Goal: Task Accomplishment & Management: Manage account settings

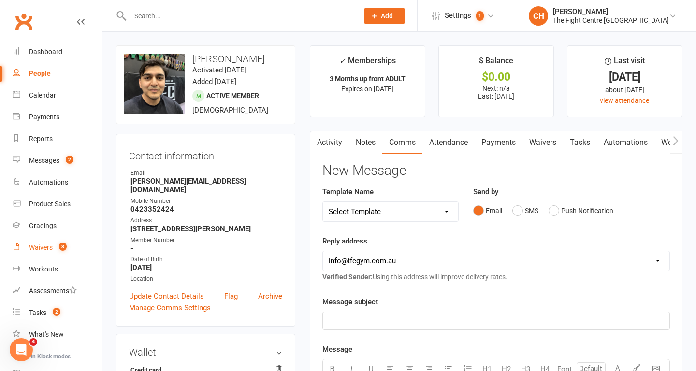
click at [56, 255] on link "Waivers 3" at bounding box center [57, 248] width 89 height 22
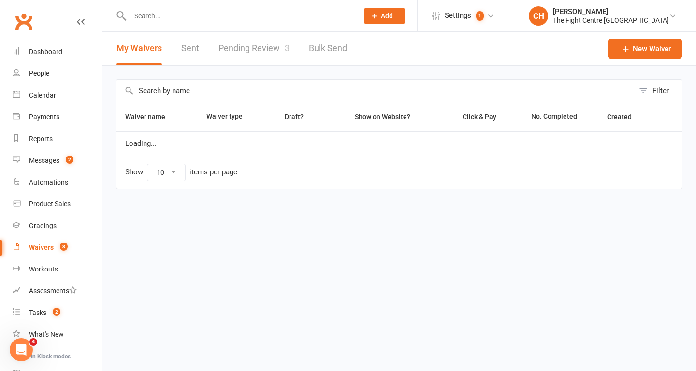
select select "100"
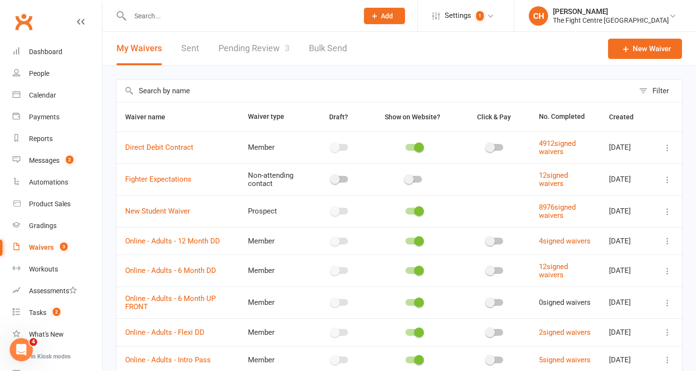
click at [266, 44] on link "Pending Review 3" at bounding box center [254, 48] width 71 height 33
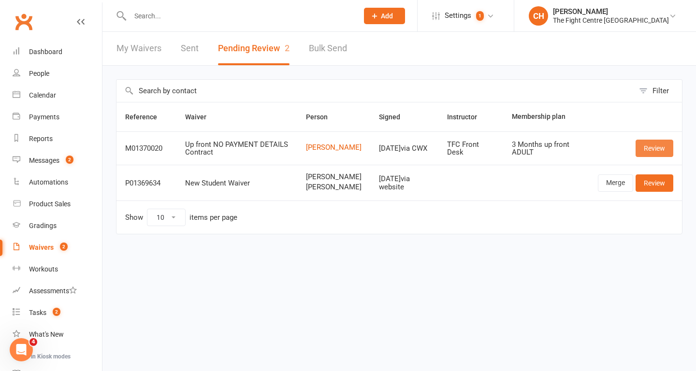
click at [658, 151] on link "Review" at bounding box center [655, 148] width 38 height 17
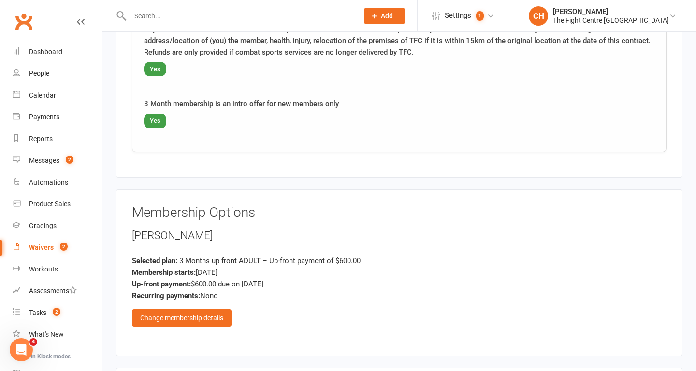
scroll to position [840, 0]
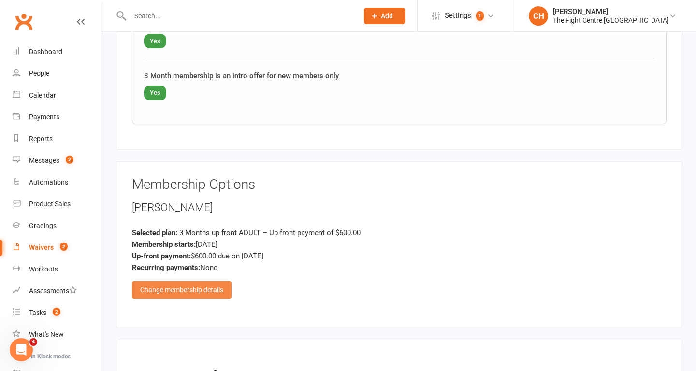
click at [215, 290] on div "Change membership details" at bounding box center [182, 289] width 100 height 17
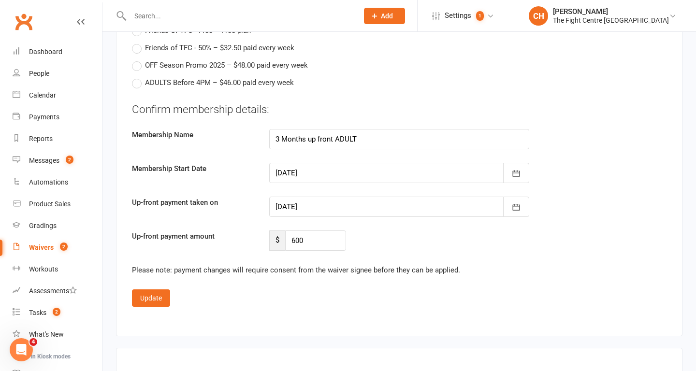
scroll to position [1607, 0]
click at [332, 246] on input "600" at bounding box center [315, 241] width 61 height 20
type input "6"
type input "550"
click at [148, 300] on button "Update" at bounding box center [151, 298] width 38 height 17
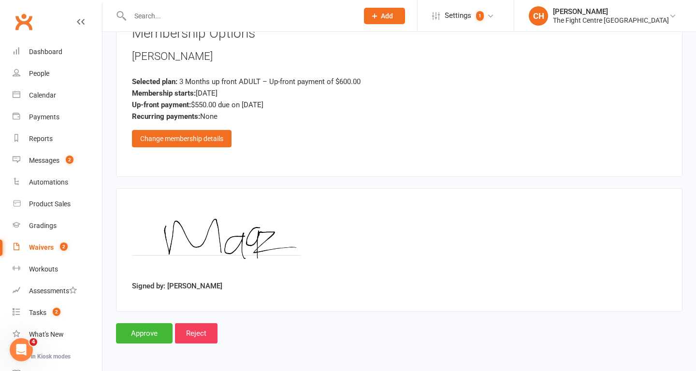
scroll to position [991, 0]
click at [189, 132] on div "Change membership details" at bounding box center [182, 138] width 100 height 17
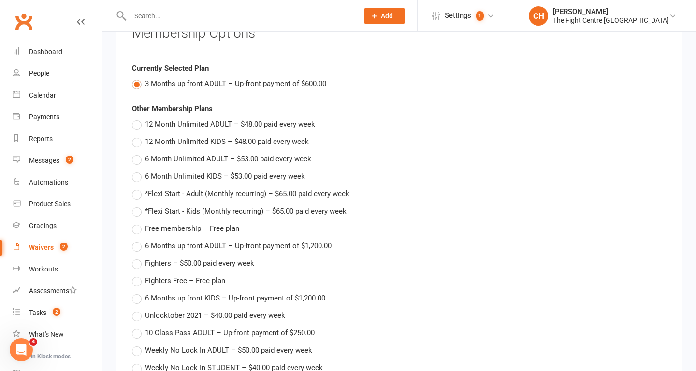
scroll to position [1607, 0]
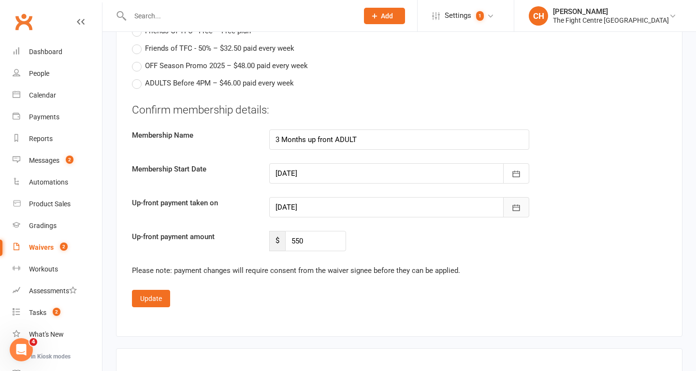
click at [520, 210] on icon "button" at bounding box center [516, 208] width 10 height 10
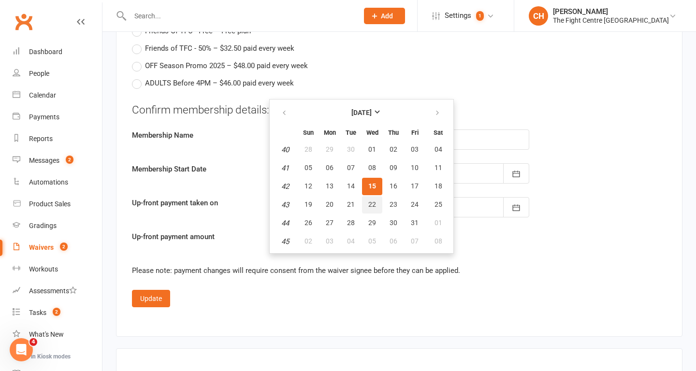
click at [376, 202] on button "22" at bounding box center [372, 204] width 20 height 17
type input "22 Oct 2025"
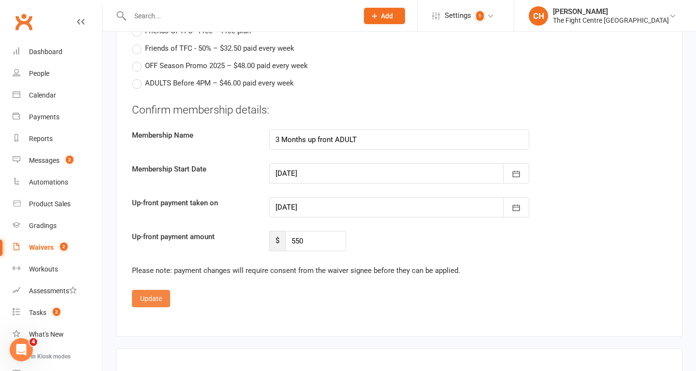
click at [155, 295] on button "Update" at bounding box center [151, 298] width 38 height 17
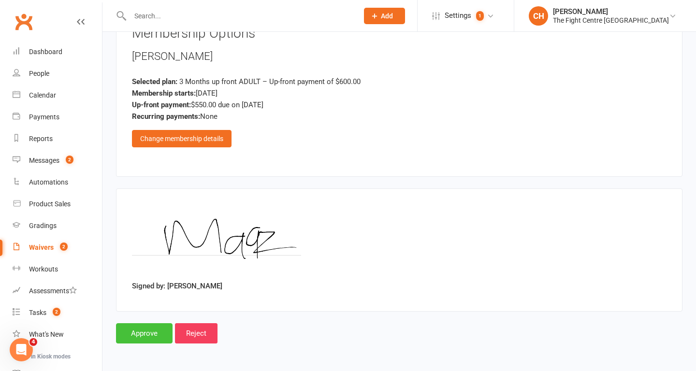
click at [145, 327] on input "Approve" at bounding box center [144, 333] width 57 height 20
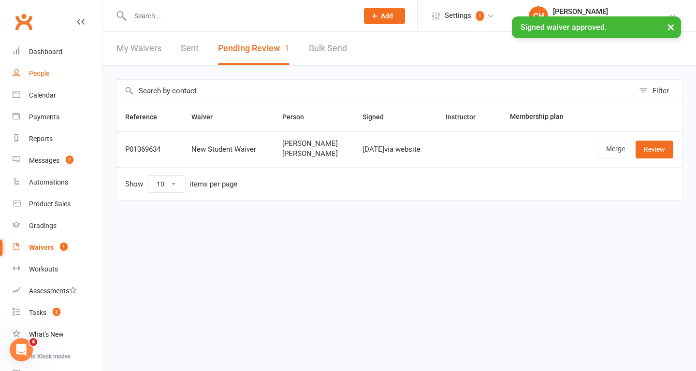
click at [43, 74] on div "People" at bounding box center [39, 74] width 20 height 8
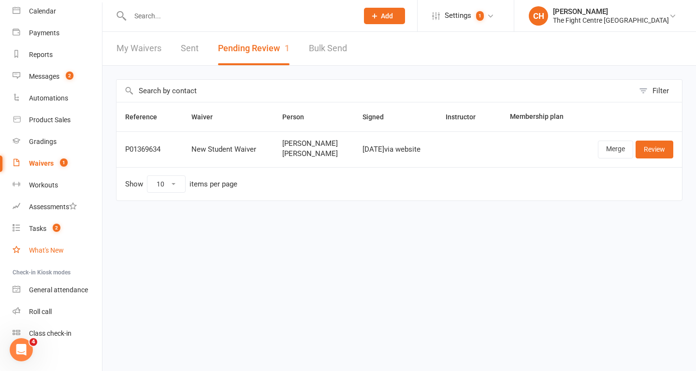
scroll to position [94, 0]
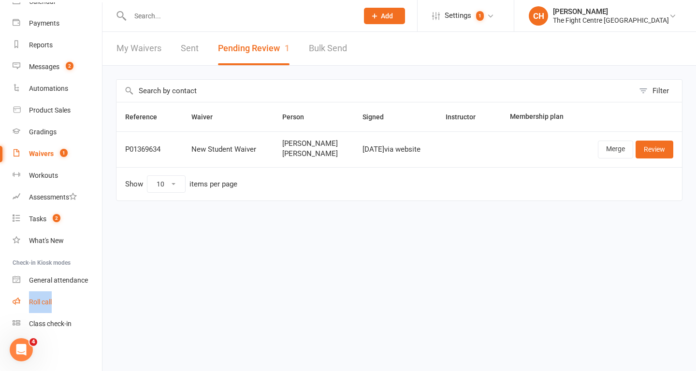
click at [44, 303] on div "Roll call" at bounding box center [40, 302] width 23 height 8
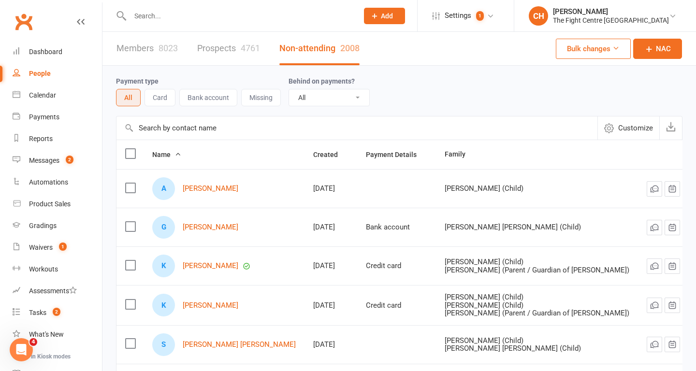
click at [222, 14] on input "text" at bounding box center [239, 16] width 224 height 14
type input "m"
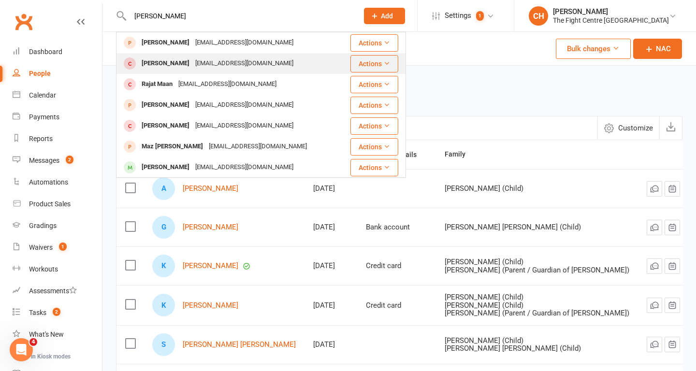
type input "[PERSON_NAME]"
click at [176, 64] on div "[PERSON_NAME]" at bounding box center [166, 64] width 54 height 14
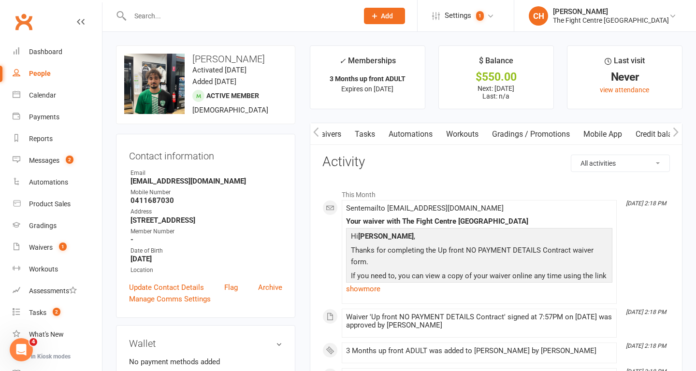
scroll to position [0, 219]
click at [598, 135] on link "Mobile App" at bounding box center [598, 134] width 52 height 22
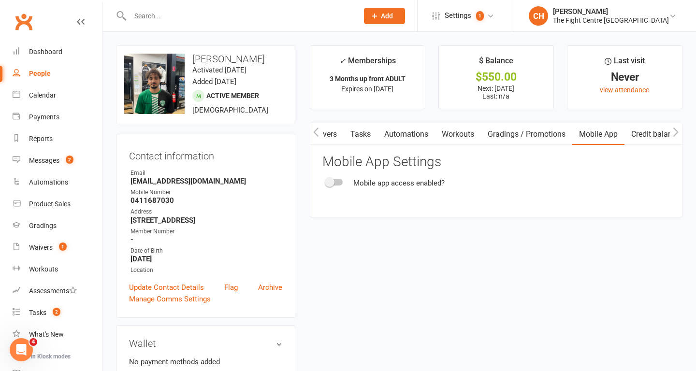
click at [333, 185] on span at bounding box center [330, 182] width 10 height 10
click at [326, 181] on input "checkbox" at bounding box center [326, 181] width 0 height 0
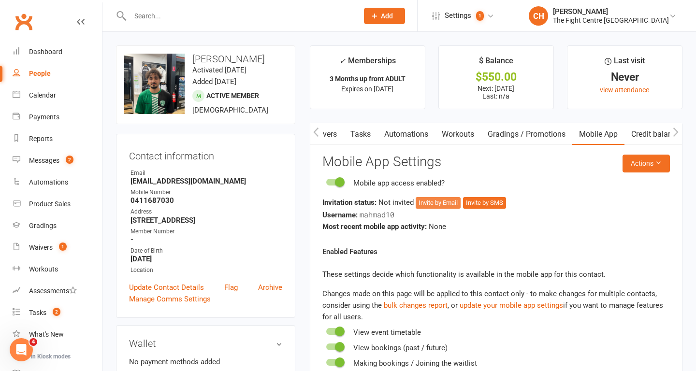
click at [435, 200] on button "Invite by Email" at bounding box center [438, 203] width 45 height 12
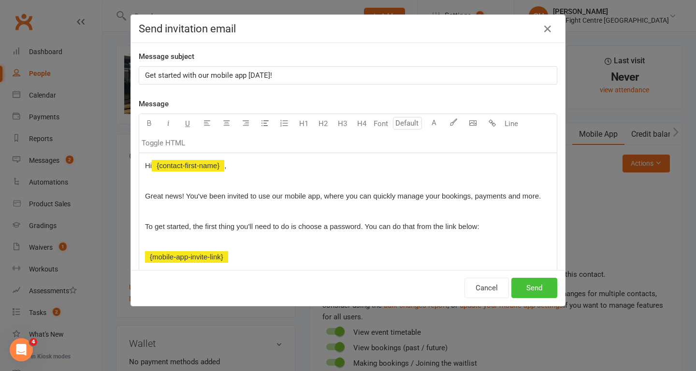
click at [527, 291] on button "Send" at bounding box center [534, 288] width 46 height 20
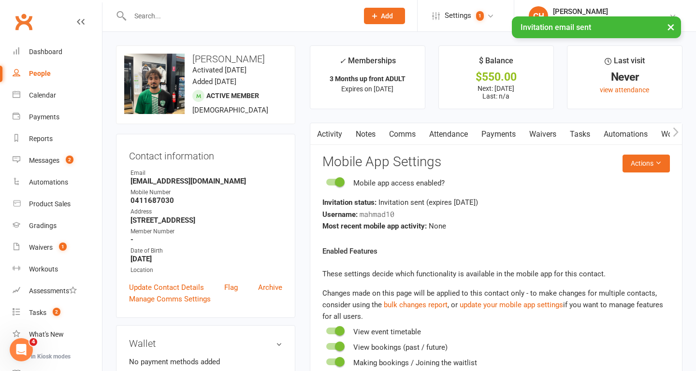
click at [400, 135] on link "Comms" at bounding box center [402, 134] width 40 height 22
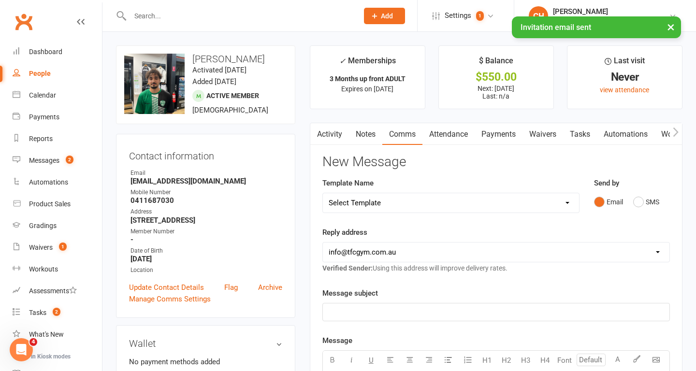
click at [391, 200] on select "Select Template [Email] A Mobile app invitation (1) [Email] Mobile app invitati…" at bounding box center [451, 202] width 256 height 19
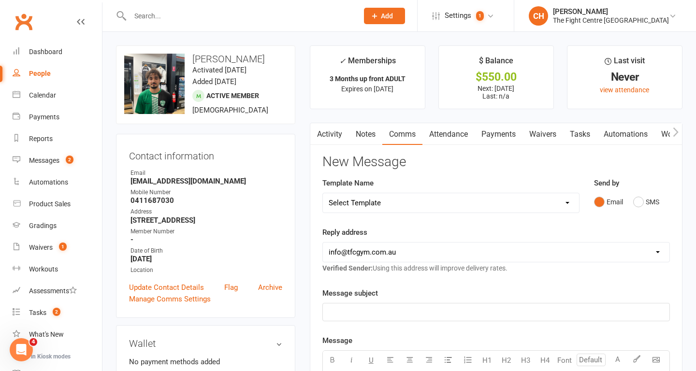
select select "39"
click at [323, 193] on select "Select Template [Email] A Mobile app invitation (1) [Email] Mobile app invitati…" at bounding box center [451, 202] width 256 height 19
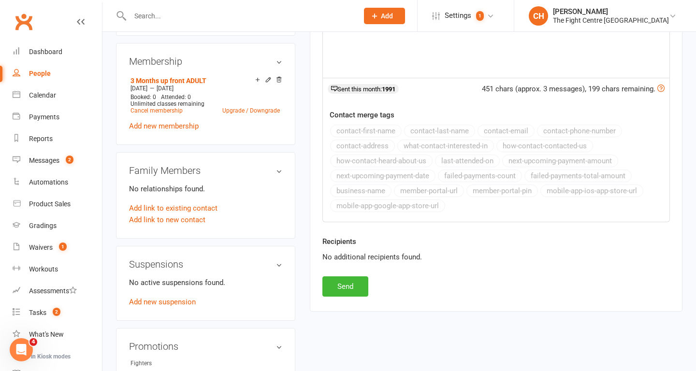
scroll to position [367, 0]
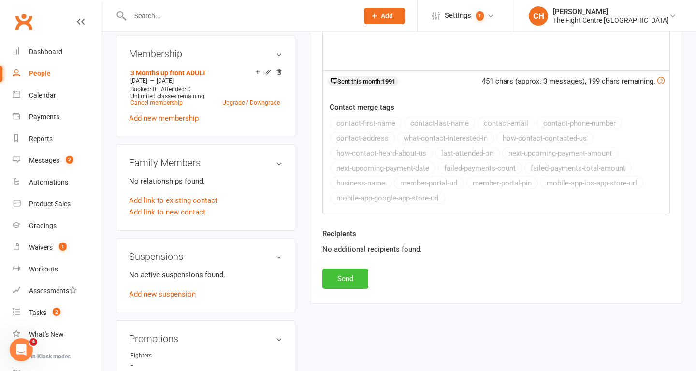
click at [343, 281] on button "Send" at bounding box center [345, 279] width 46 height 20
select select
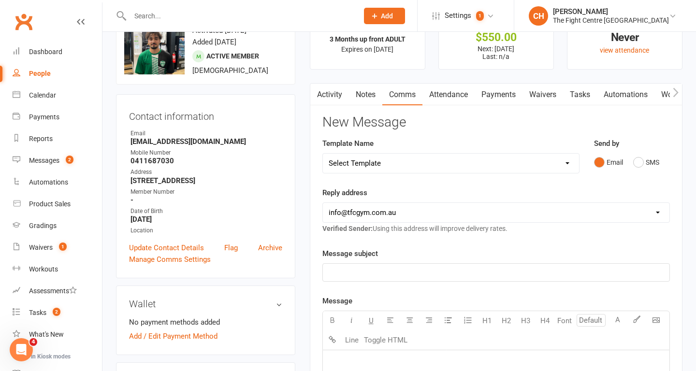
scroll to position [0, 0]
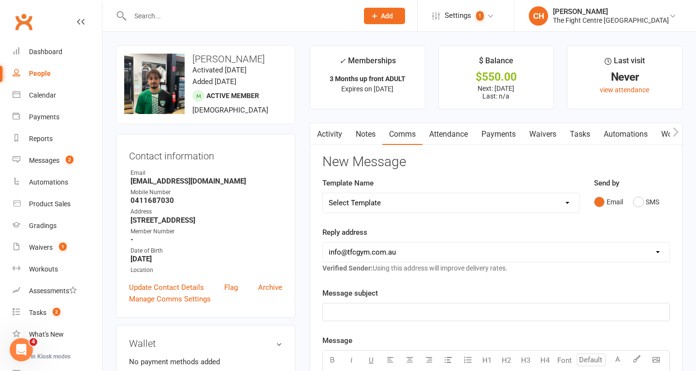
click at [335, 131] on link "Activity" at bounding box center [329, 134] width 39 height 22
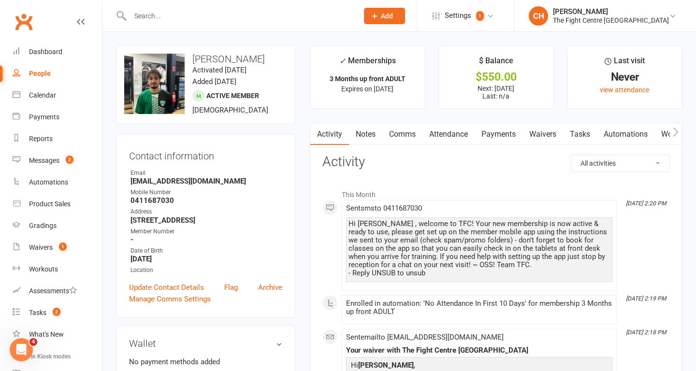
click at [200, 17] on input "text" at bounding box center [239, 16] width 224 height 14
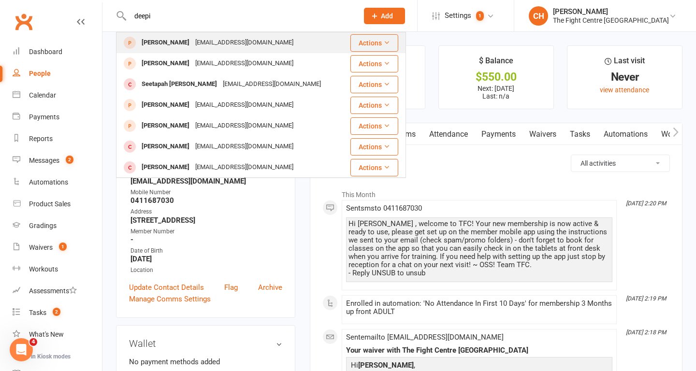
type input "deepi"
click at [192, 42] on div "Deepika_sprasad@yahoo.com" at bounding box center [244, 43] width 104 height 14
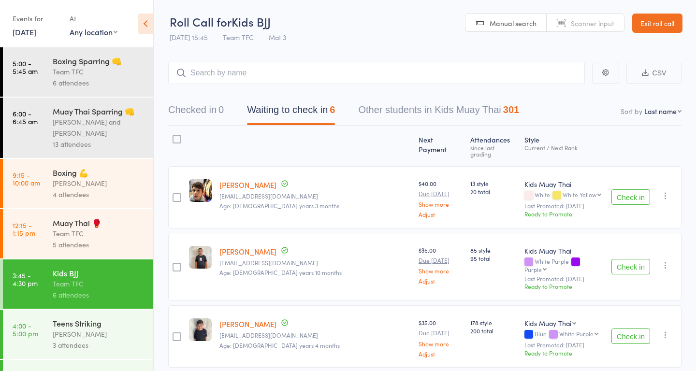
click at [32, 27] on link "15 Oct, 2025" at bounding box center [25, 32] width 24 height 11
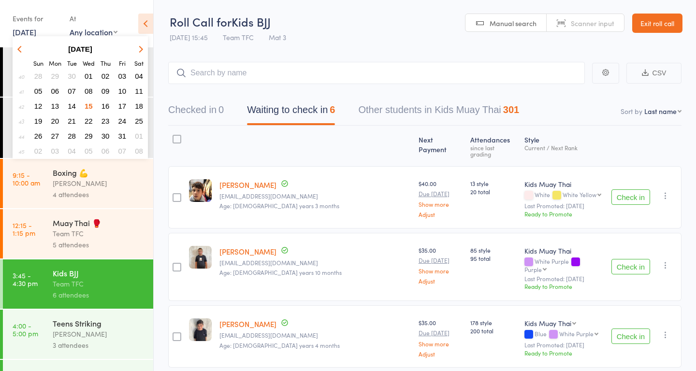
click at [73, 107] on span "14" at bounding box center [72, 106] width 8 height 8
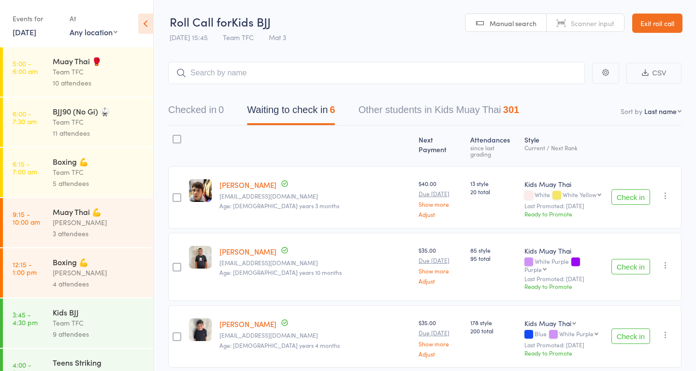
click at [63, 81] on div "10 attendees" at bounding box center [99, 82] width 92 height 11
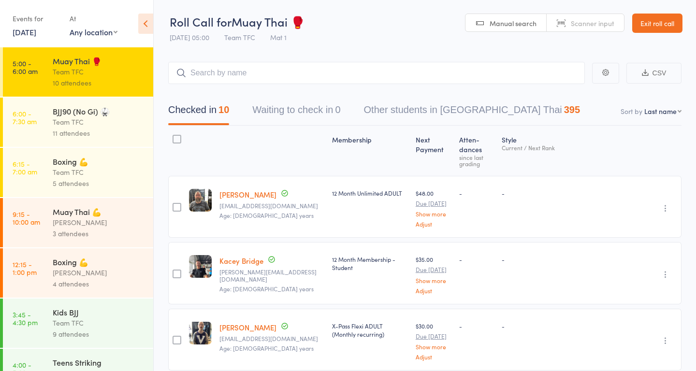
click at [119, 123] on div "Team TFC" at bounding box center [99, 122] width 92 height 11
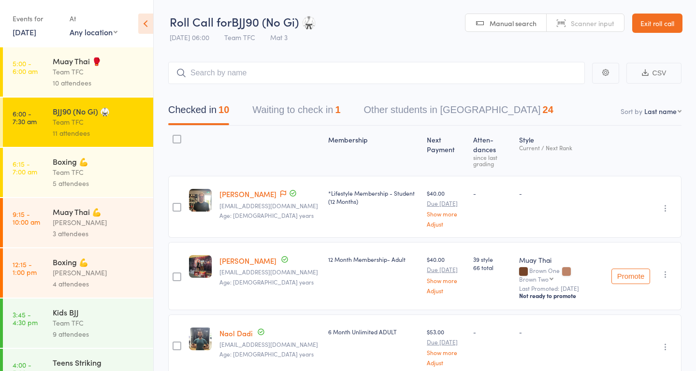
click at [284, 117] on button "Waiting to check in 1" at bounding box center [296, 113] width 88 height 26
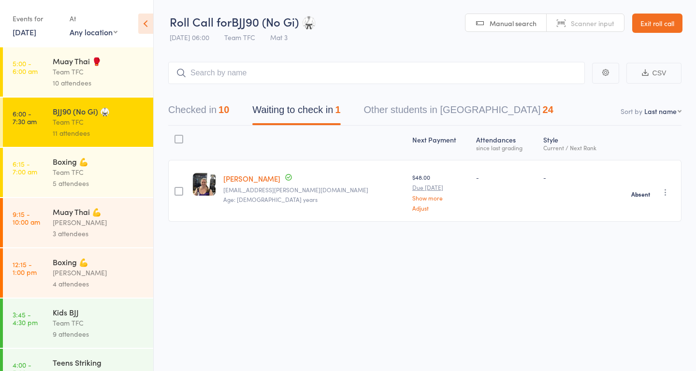
click at [204, 114] on button "Checked in 10" at bounding box center [198, 113] width 61 height 26
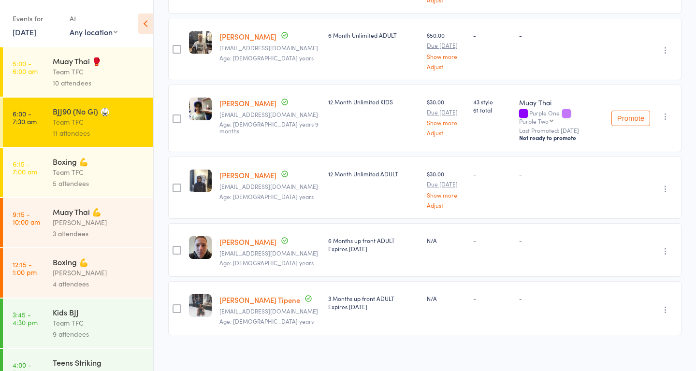
scroll to position [509, 0]
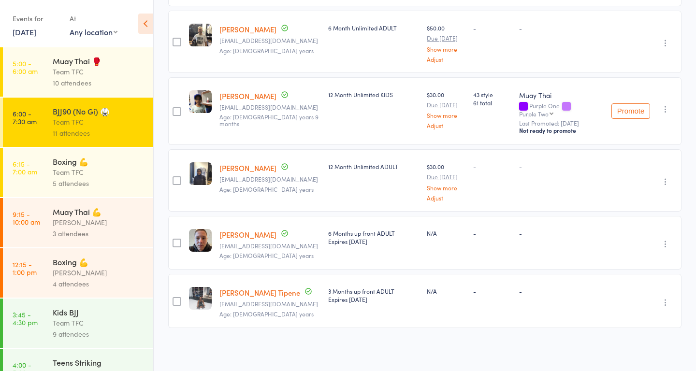
click at [107, 178] on div "Team TFC" at bounding box center [99, 172] width 92 height 11
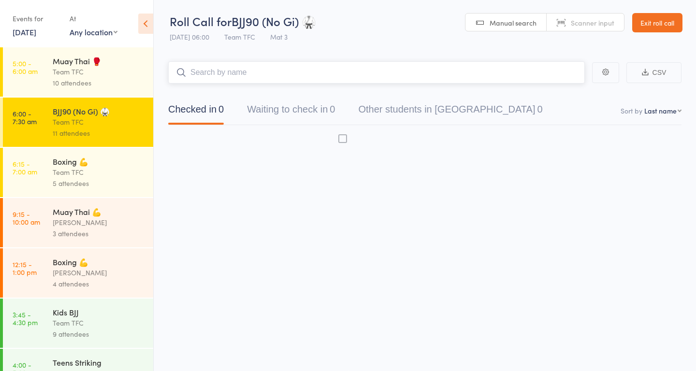
scroll to position [0, 0]
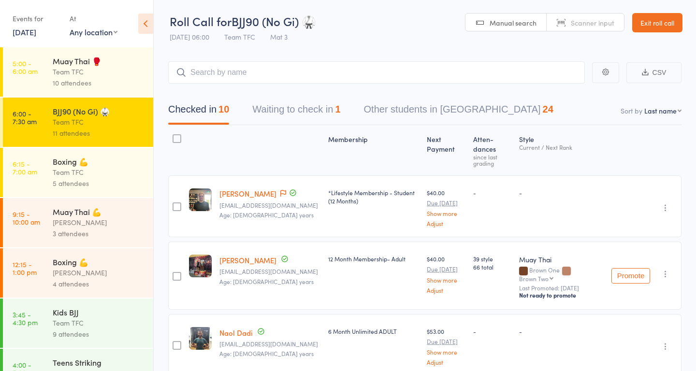
click at [140, 173] on div "Team TFC" at bounding box center [99, 172] width 92 height 11
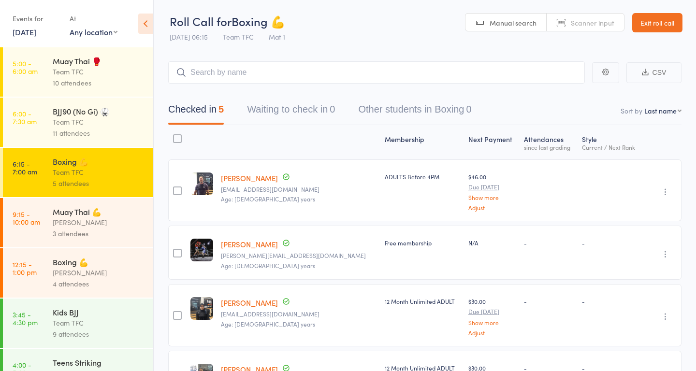
click at [95, 239] on div "3 attendees" at bounding box center [99, 233] width 92 height 11
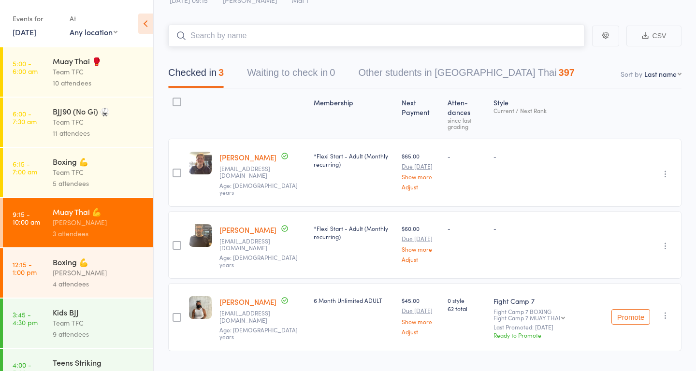
scroll to position [55, 0]
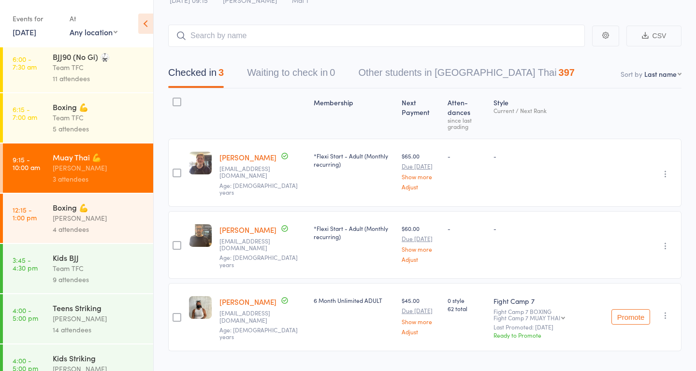
click at [119, 224] on div "Dan Hearn" at bounding box center [99, 218] width 92 height 11
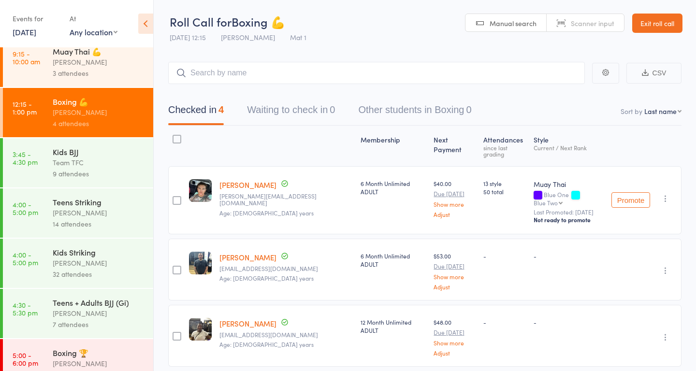
scroll to position [164, 0]
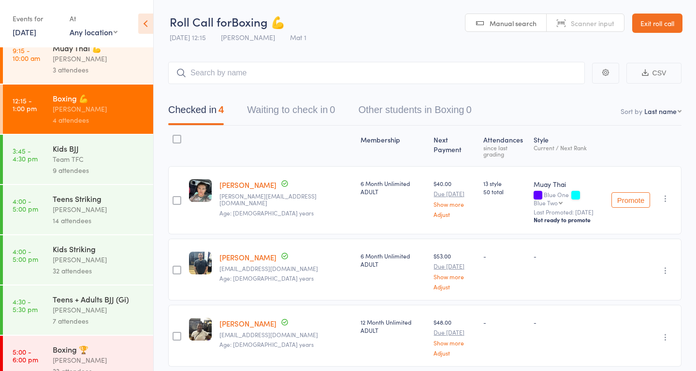
click at [107, 165] on div "Team TFC" at bounding box center [99, 159] width 92 height 11
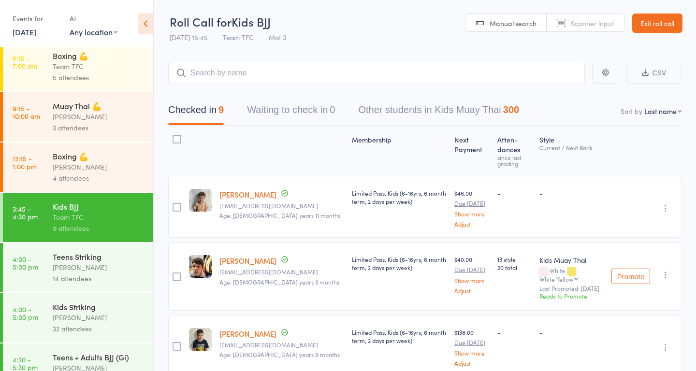
scroll to position [176, 0]
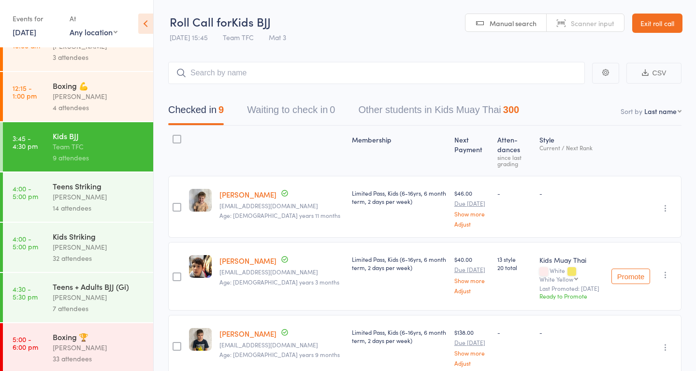
click at [103, 212] on div "14 attendees" at bounding box center [99, 208] width 92 height 11
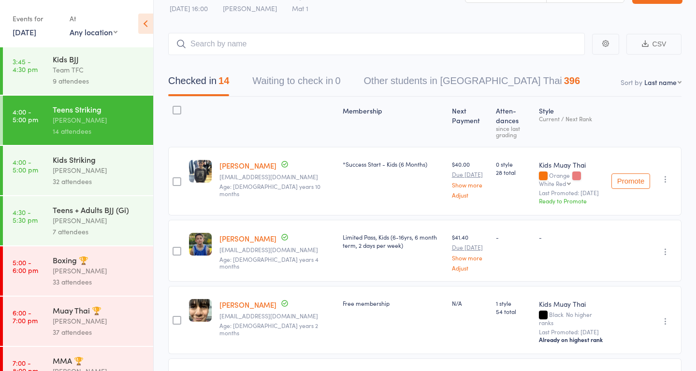
scroll to position [29, 0]
click at [99, 187] on div "32 attendees" at bounding box center [99, 181] width 92 height 11
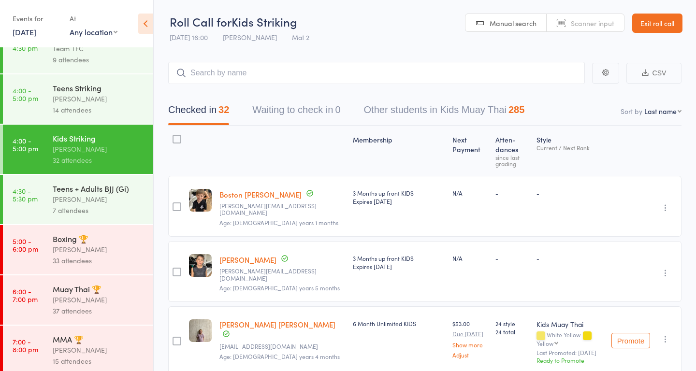
click at [102, 194] on div "Teens + Adults BJJ (Gi)" at bounding box center [99, 188] width 92 height 11
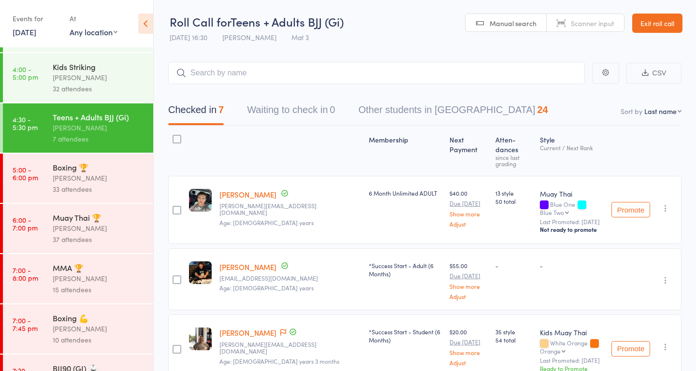
click at [95, 184] on div "Ben Johnston" at bounding box center [99, 178] width 92 height 11
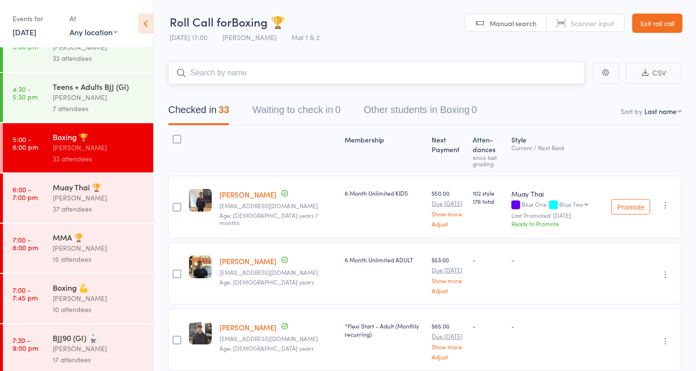
scroll to position [378, 0]
click at [123, 191] on div "Muay Thai 🏆" at bounding box center [99, 186] width 92 height 11
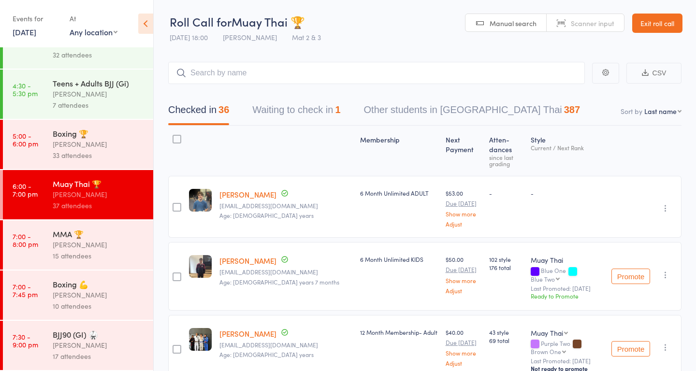
click at [302, 112] on button "Waiting to check in 1" at bounding box center [296, 113] width 88 height 26
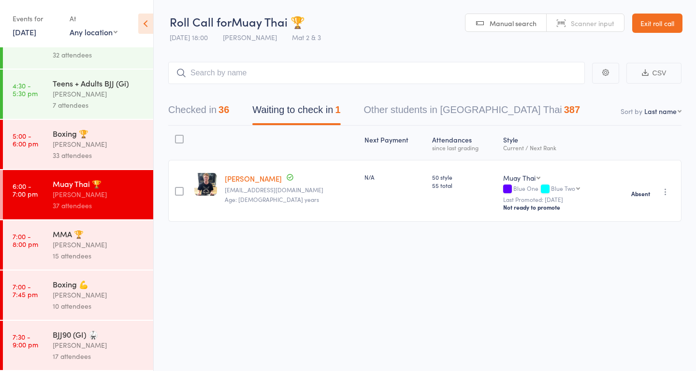
click at [117, 239] on div "Ben Johnston" at bounding box center [99, 244] width 92 height 11
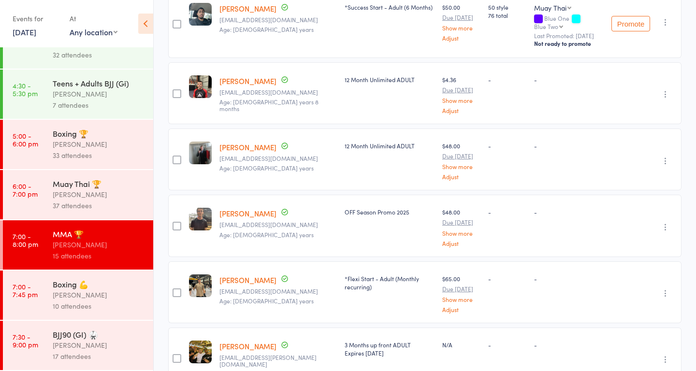
scroll to position [829, 0]
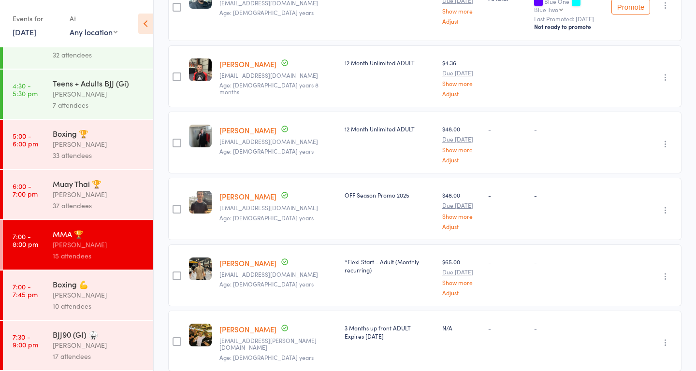
click at [109, 283] on div "Boxing 💪" at bounding box center [99, 284] width 92 height 11
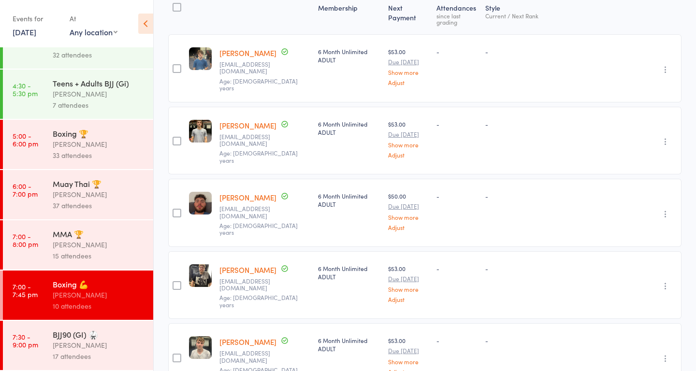
scroll to position [142, 0]
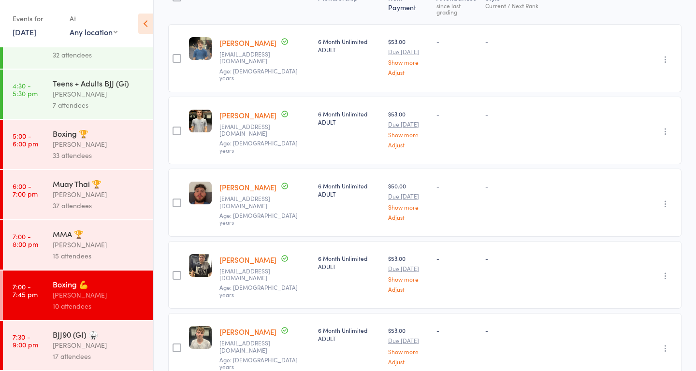
click at [109, 335] on div "BJJ90 (GI) 🥋" at bounding box center [99, 334] width 92 height 11
